Goal: Task Accomplishment & Management: Manage account settings

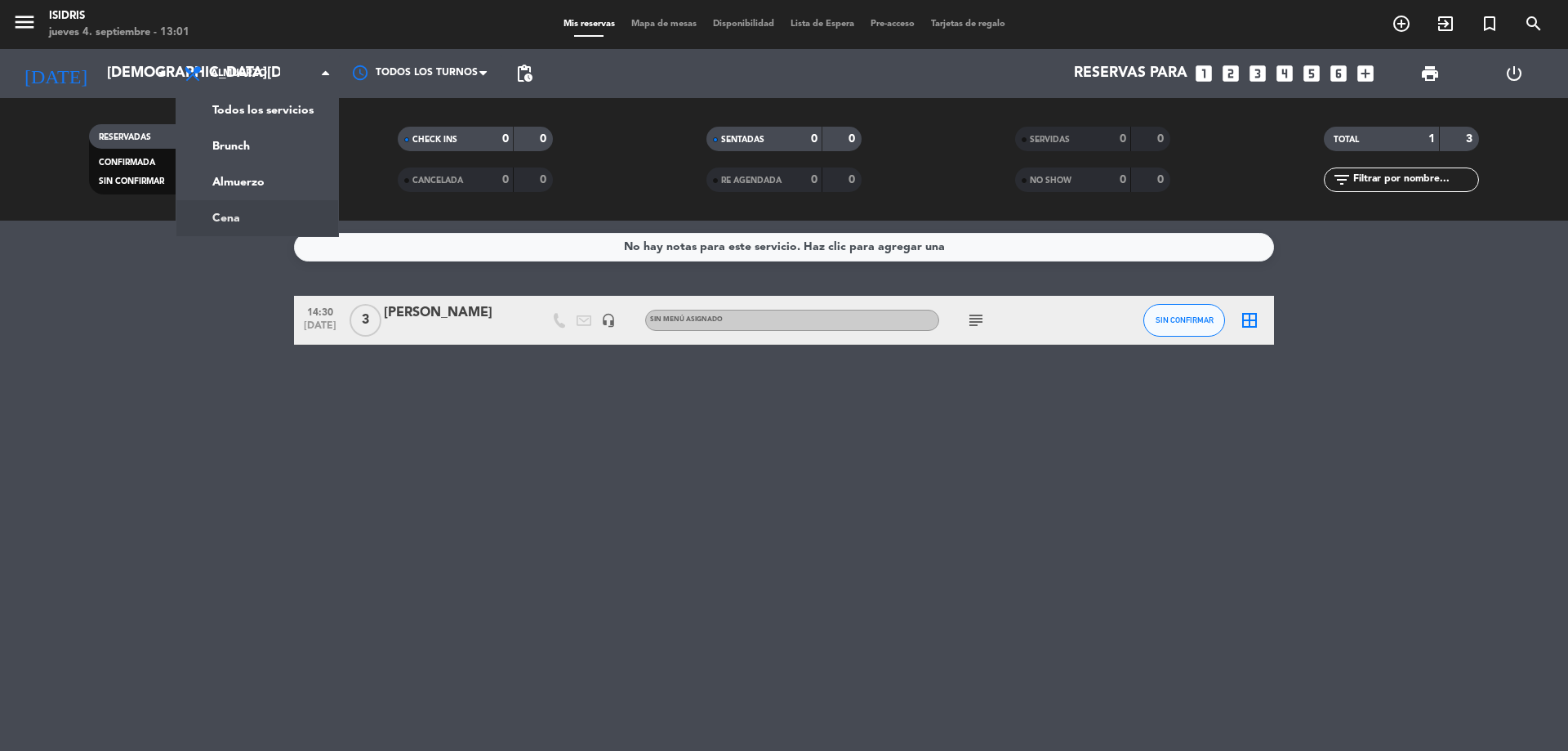
click at [296, 216] on div "menu isidris [DATE] 4. septiembre - 13:01 Mis reservas Mapa de mesas Disponibil…" at bounding box center [784, 110] width 1568 height 220
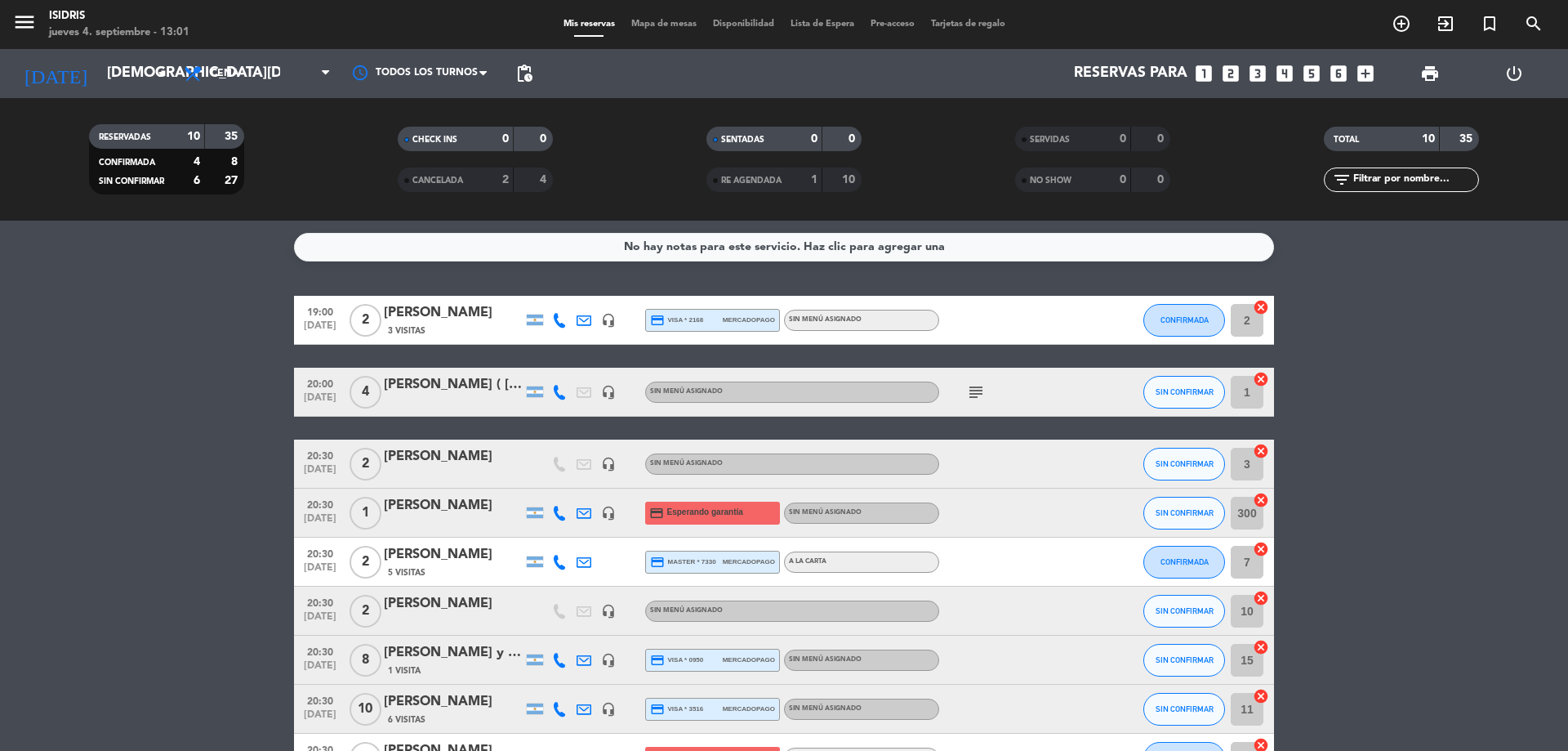
click at [559, 317] on icon at bounding box center [559, 320] width 15 height 15
click at [568, 295] on span "content_paste" at bounding box center [573, 292] width 12 height 12
click at [117, 304] on bookings-row "19:00 [DATE] 2 [PERSON_NAME] 3 Visitas [PHONE_NUMBER] Copiar content_paste | he…" at bounding box center [784, 574] width 1568 height 558
click at [486, 389] on div "[PERSON_NAME] ( [PERSON_NAME])" at bounding box center [452, 384] width 139 height 21
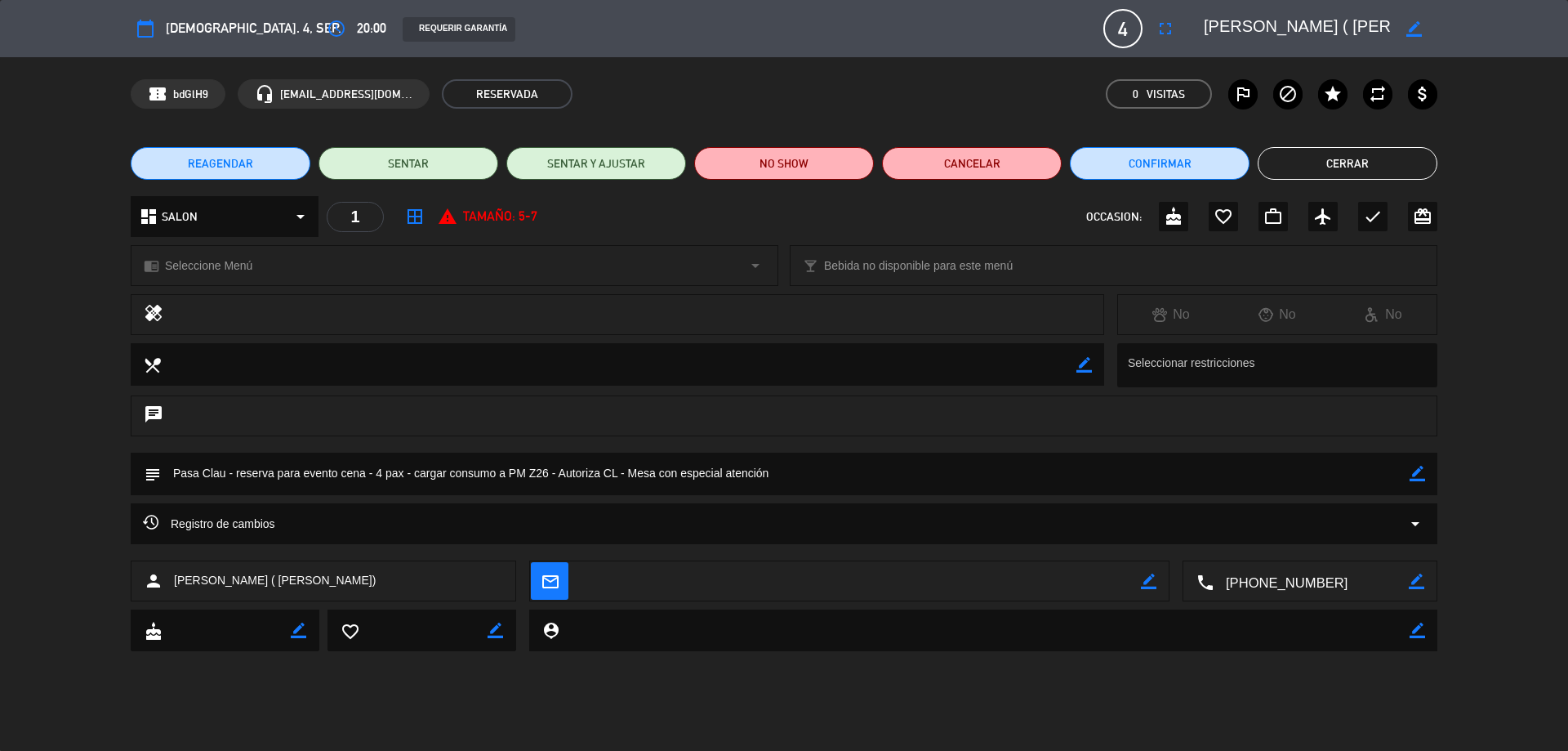
click at [1420, 26] on icon "border_color" at bounding box center [1414, 28] width 15 height 15
click at [1418, 24] on icon at bounding box center [1414, 28] width 15 height 15
click at [1338, 156] on button "Cerrar" at bounding box center [1348, 163] width 179 height 33
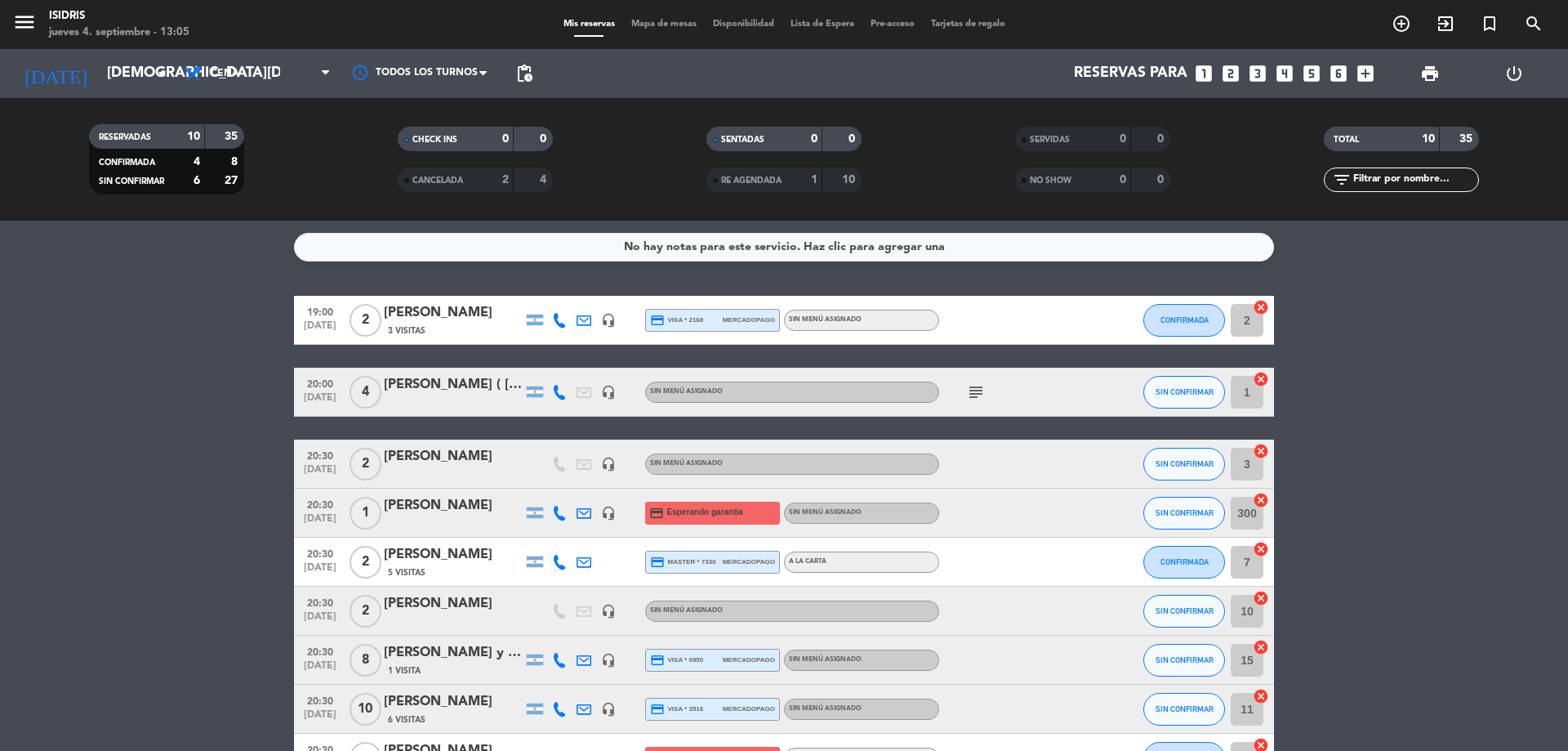
click at [561, 392] on icon at bounding box center [559, 392] width 15 height 15
drag, startPoint x: 570, startPoint y: 365, endPoint x: 472, endPoint y: 213, distance: 180.9
click at [569, 365] on span "content_paste" at bounding box center [573, 365] width 12 height 12
click at [274, 624] on bookings-row "19:00 [DATE] 2 [PERSON_NAME] 3 Visitas headset_mic credit_card visa * 2168 merc…" at bounding box center [784, 574] width 1568 height 558
click at [605, 466] on icon "headset_mic" at bounding box center [608, 464] width 15 height 15
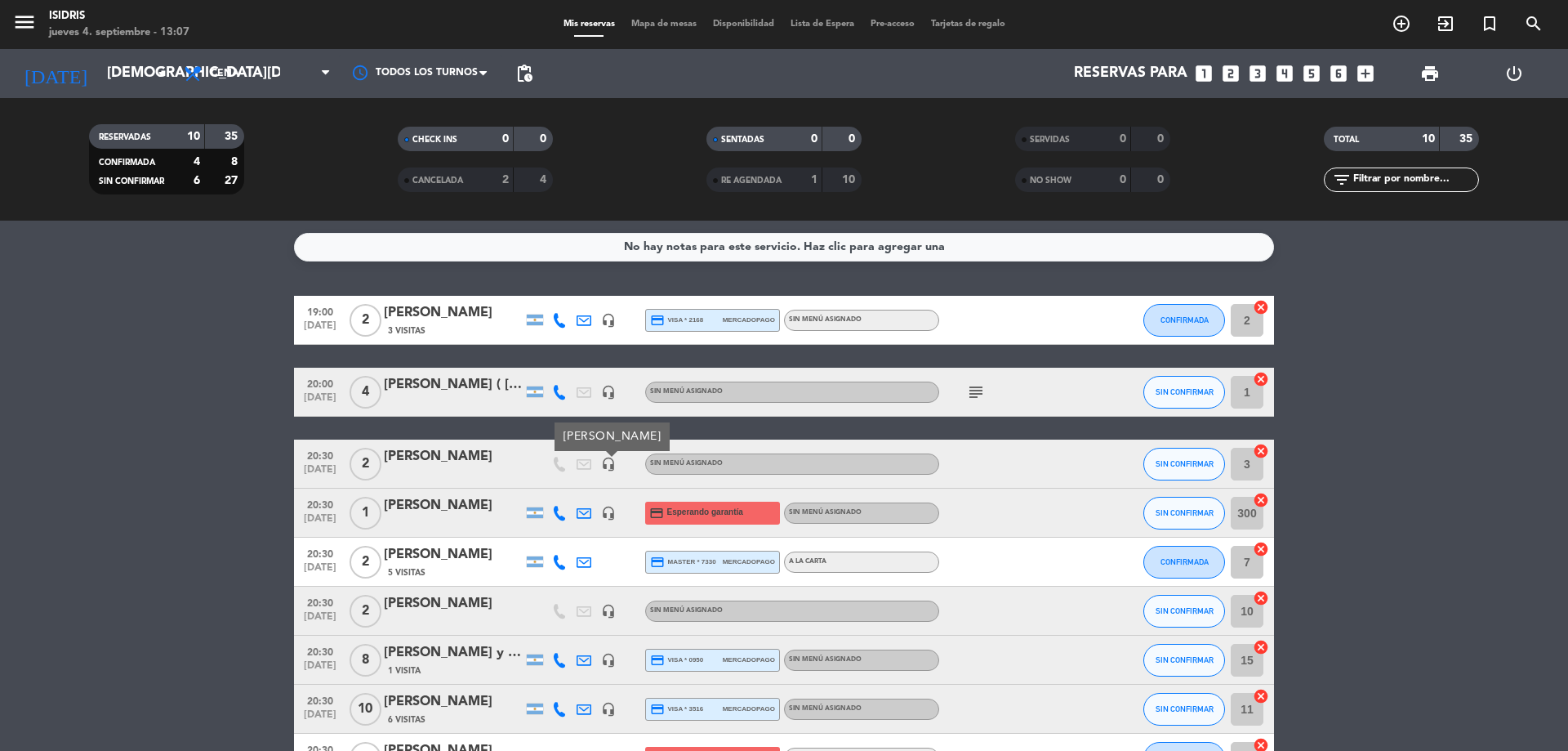
click at [88, 527] on bookings-row "19:00 [DATE] 2 [PERSON_NAME] 3 Visitas headset_mic credit_card visa * 2168 merc…" at bounding box center [784, 574] width 1568 height 558
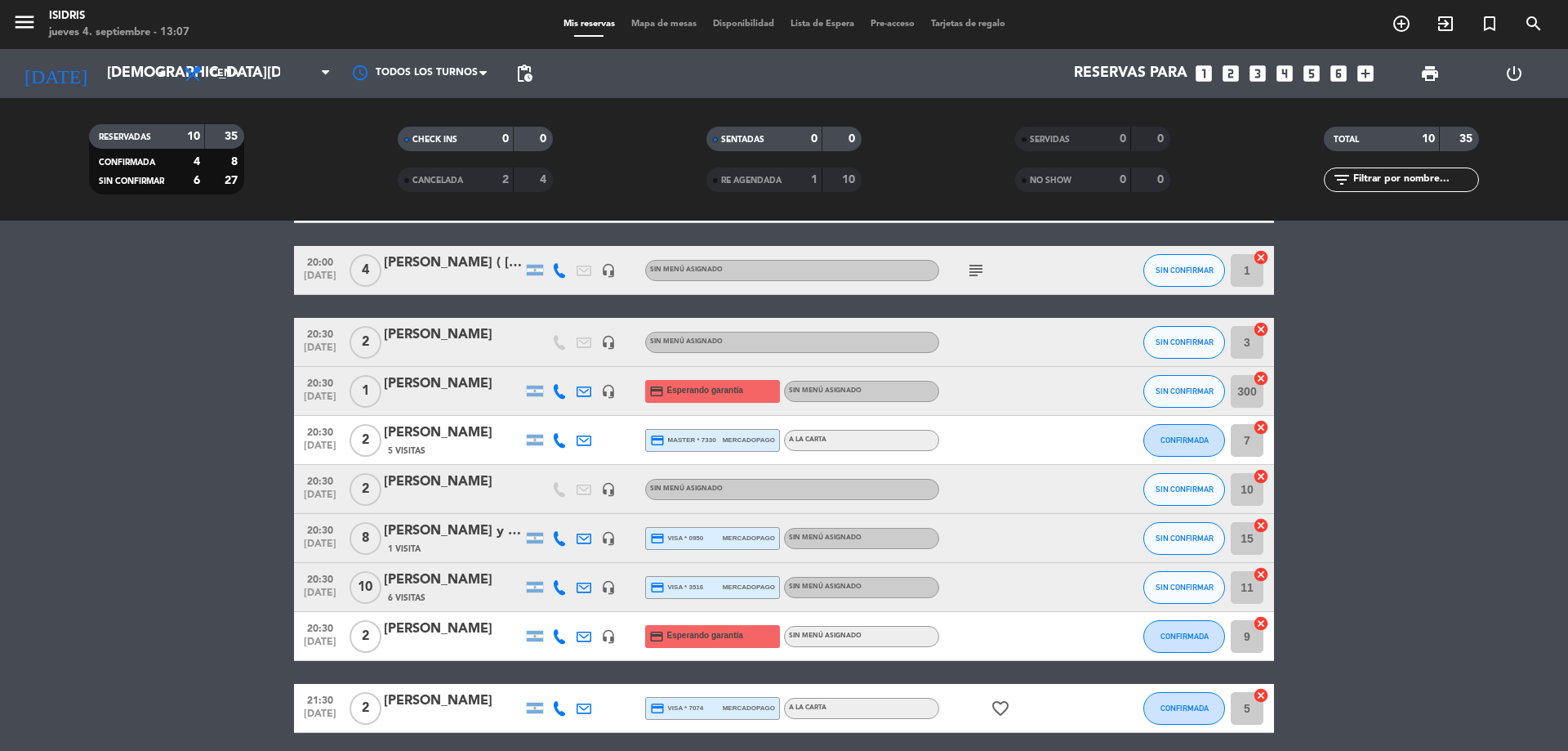
scroll to position [185, 0]
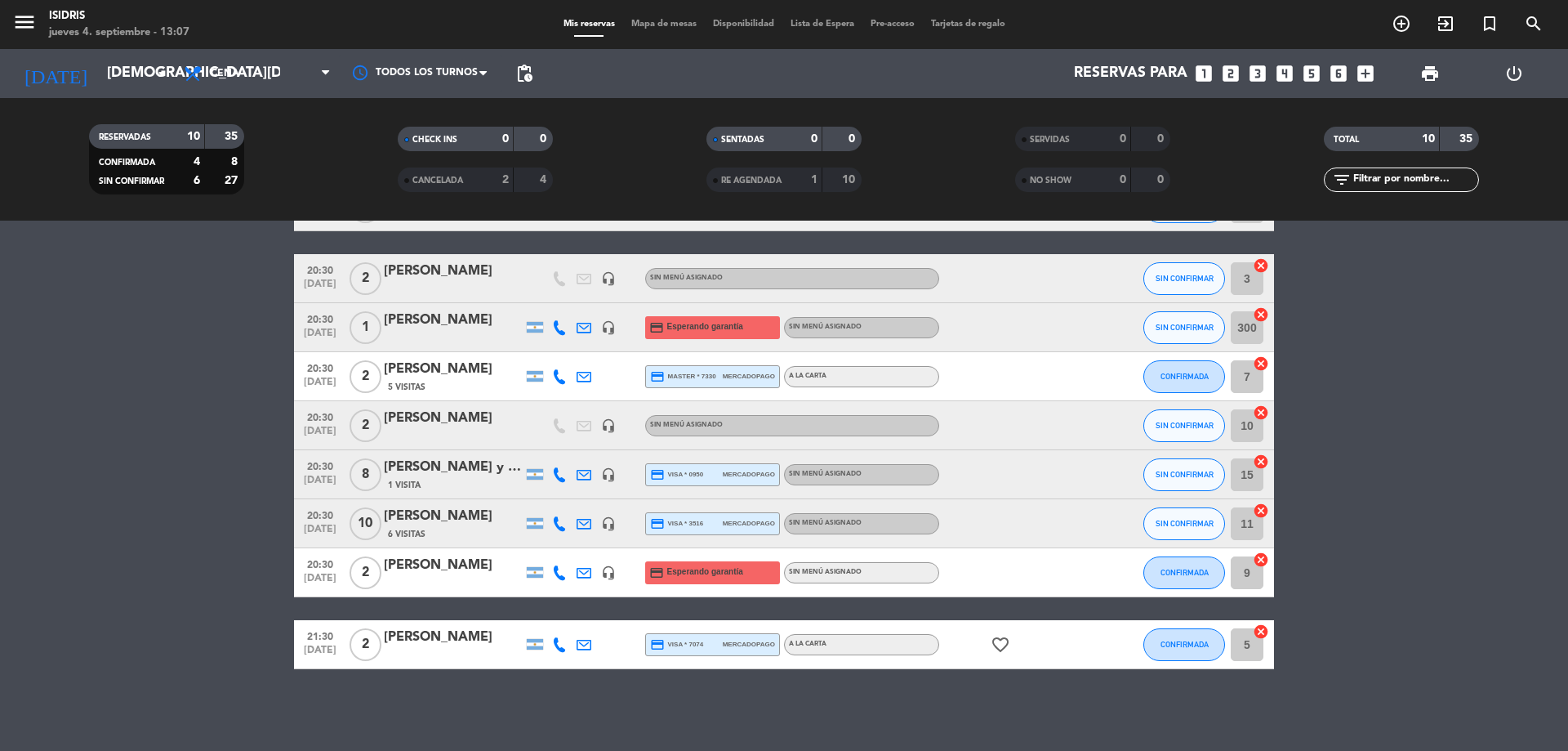
click at [611, 425] on icon "headset_mic" at bounding box center [608, 426] width 15 height 15
click at [63, 392] on bookings-row "19:00 [DATE] 2 [PERSON_NAME] 3 Visitas headset_mic credit_card visa * 2168 merc…" at bounding box center [784, 389] width 1568 height 558
click at [1040, 417] on div at bounding box center [1013, 425] width 147 height 48
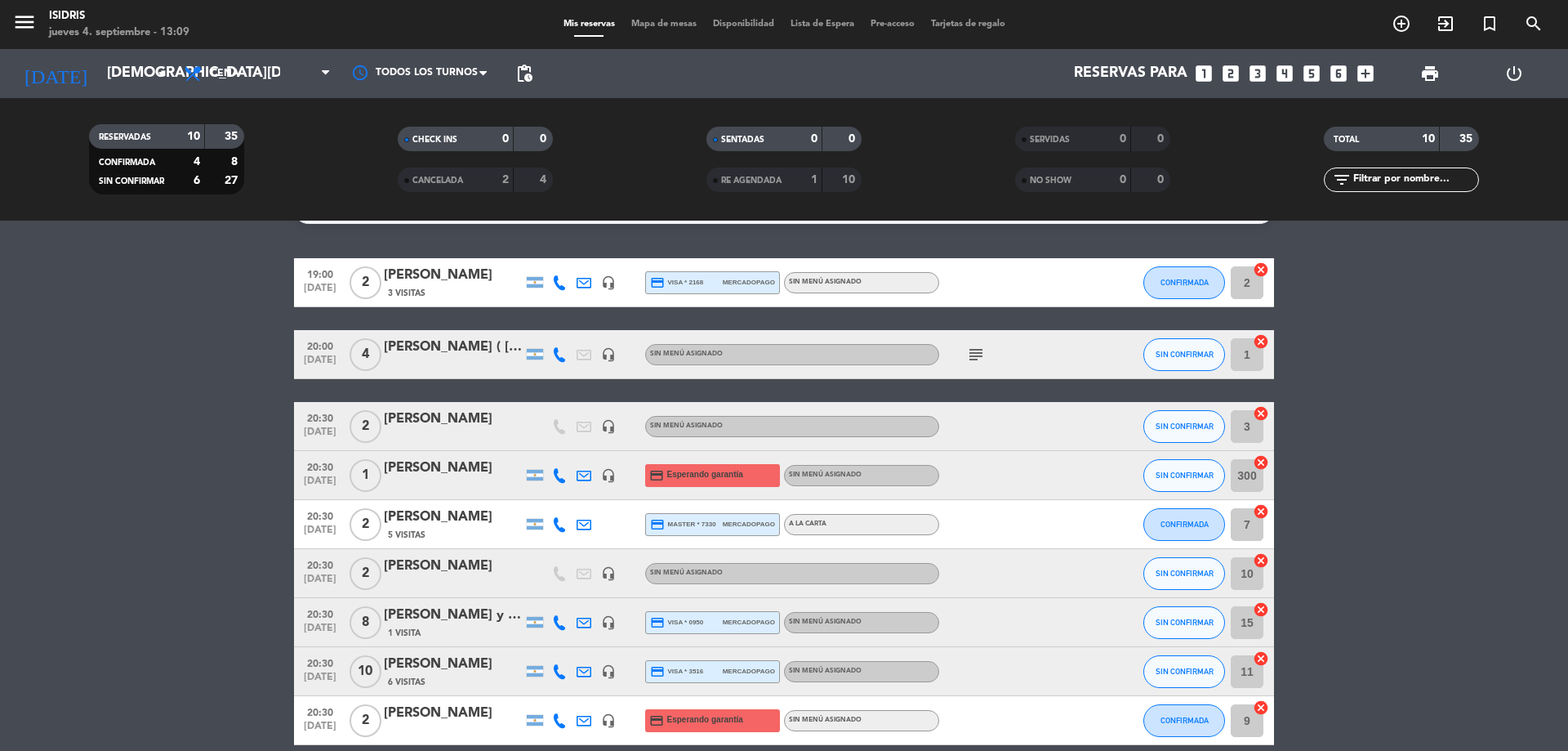
scroll to position [0, 0]
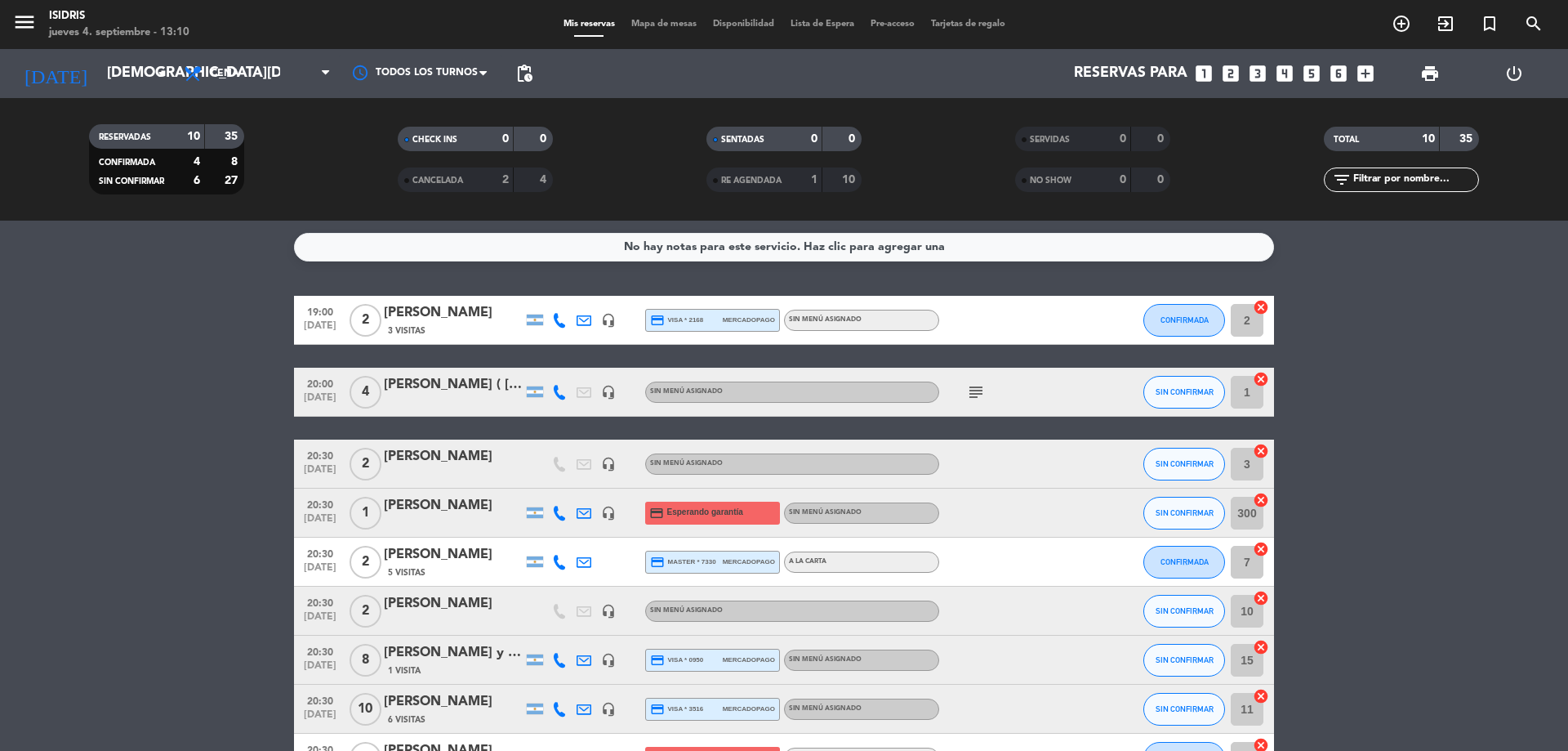
click at [558, 513] on icon at bounding box center [559, 513] width 15 height 15
click at [568, 484] on span "content_paste" at bounding box center [573, 486] width 12 height 12
